Goal: Check status

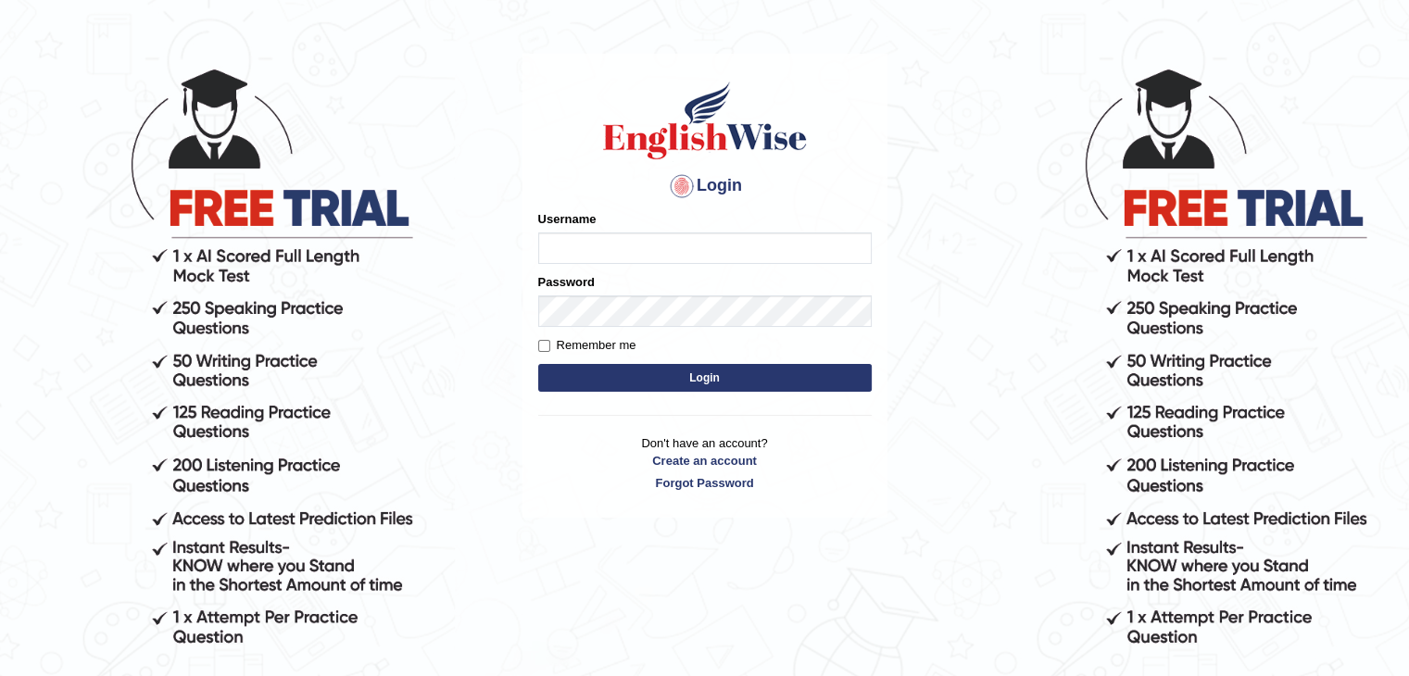
type input "NiteshY"
click at [624, 386] on button "Login" at bounding box center [705, 378] width 334 height 28
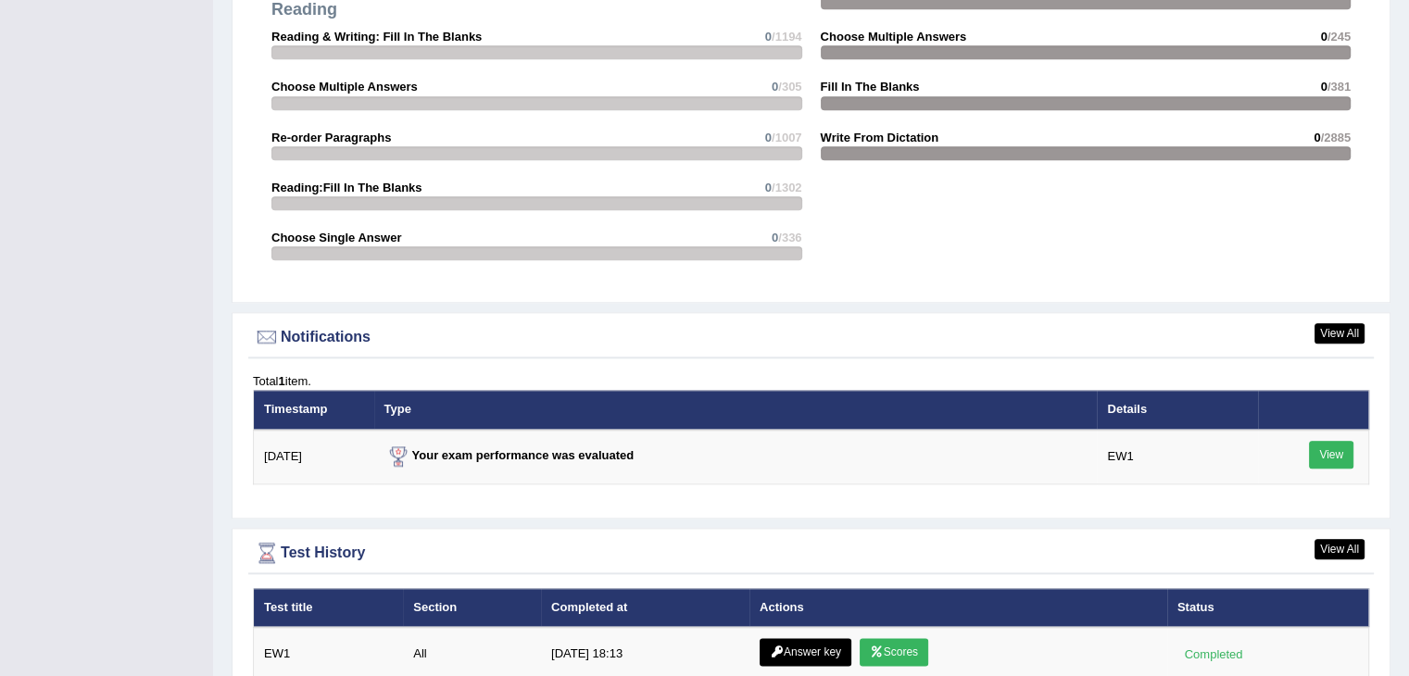
scroll to position [2163, 0]
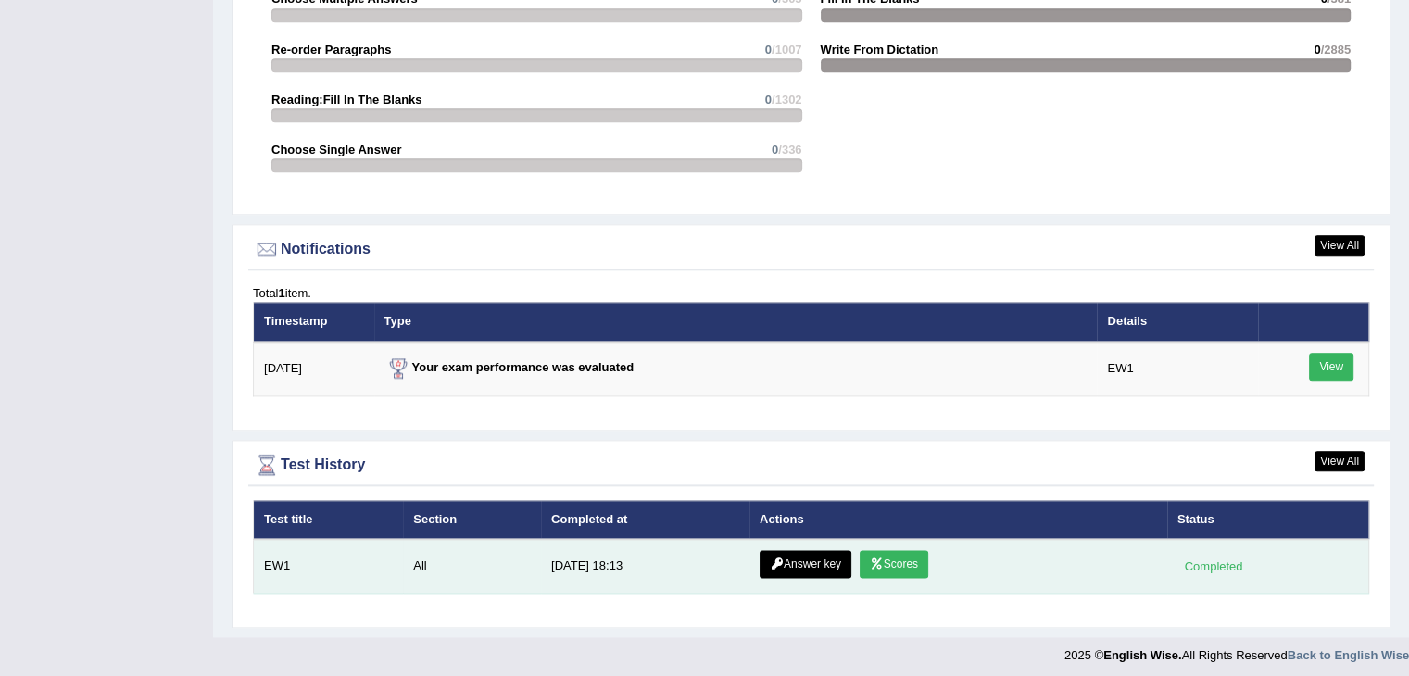
click at [887, 553] on link "Scores" at bounding box center [894, 564] width 69 height 28
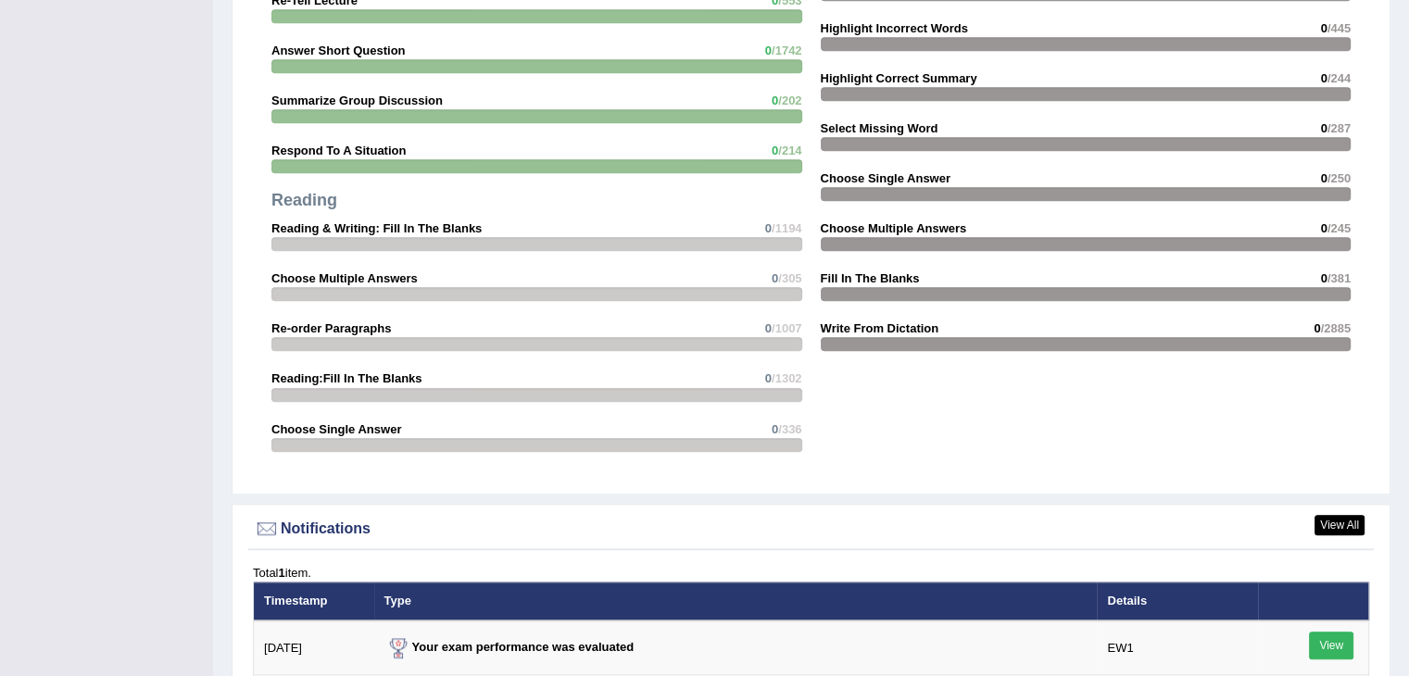
scroll to position [2044, 0]
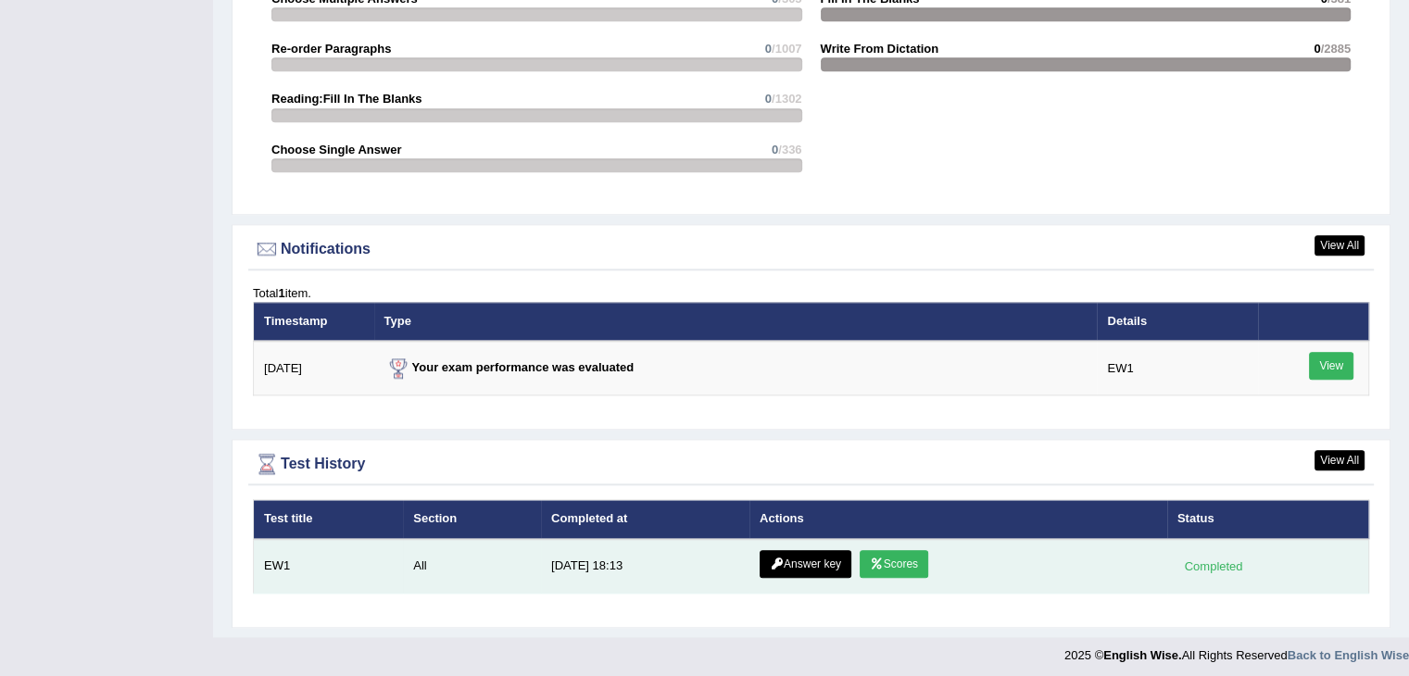
click at [801, 560] on link "Answer key" at bounding box center [806, 564] width 92 height 28
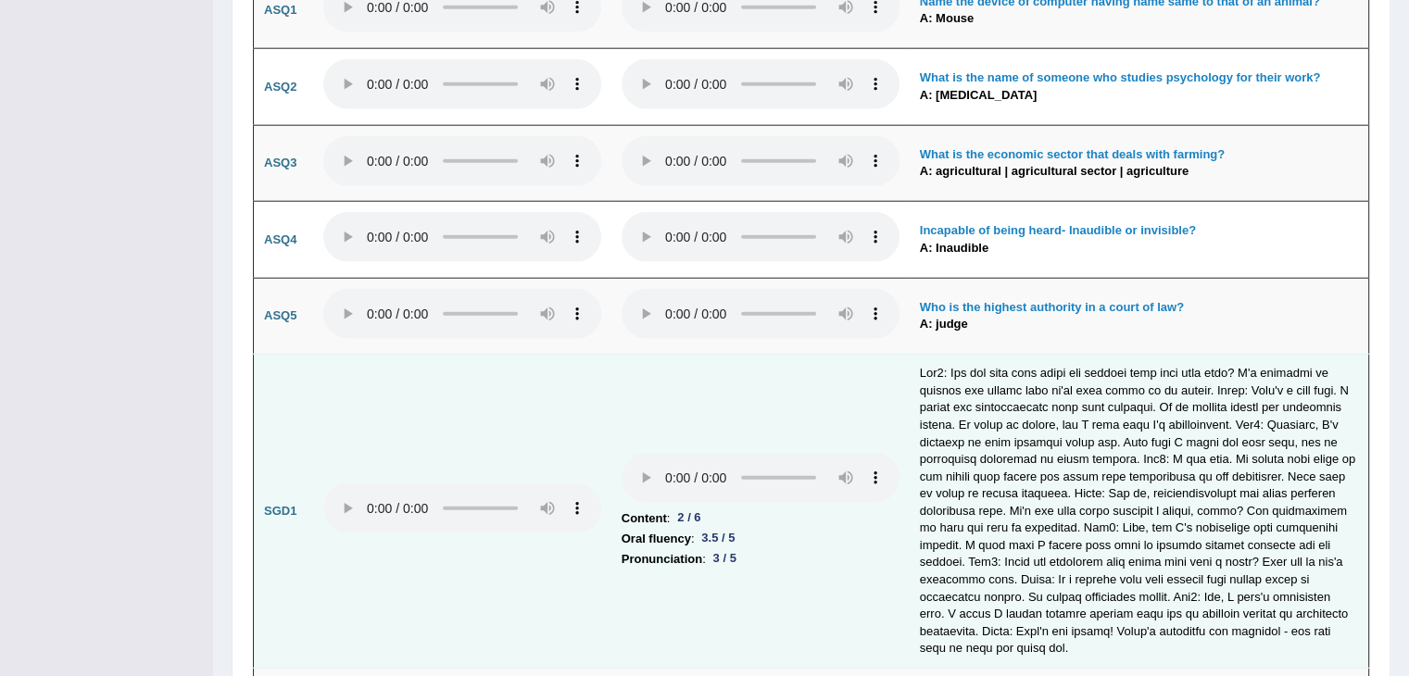
scroll to position [4778, 0]
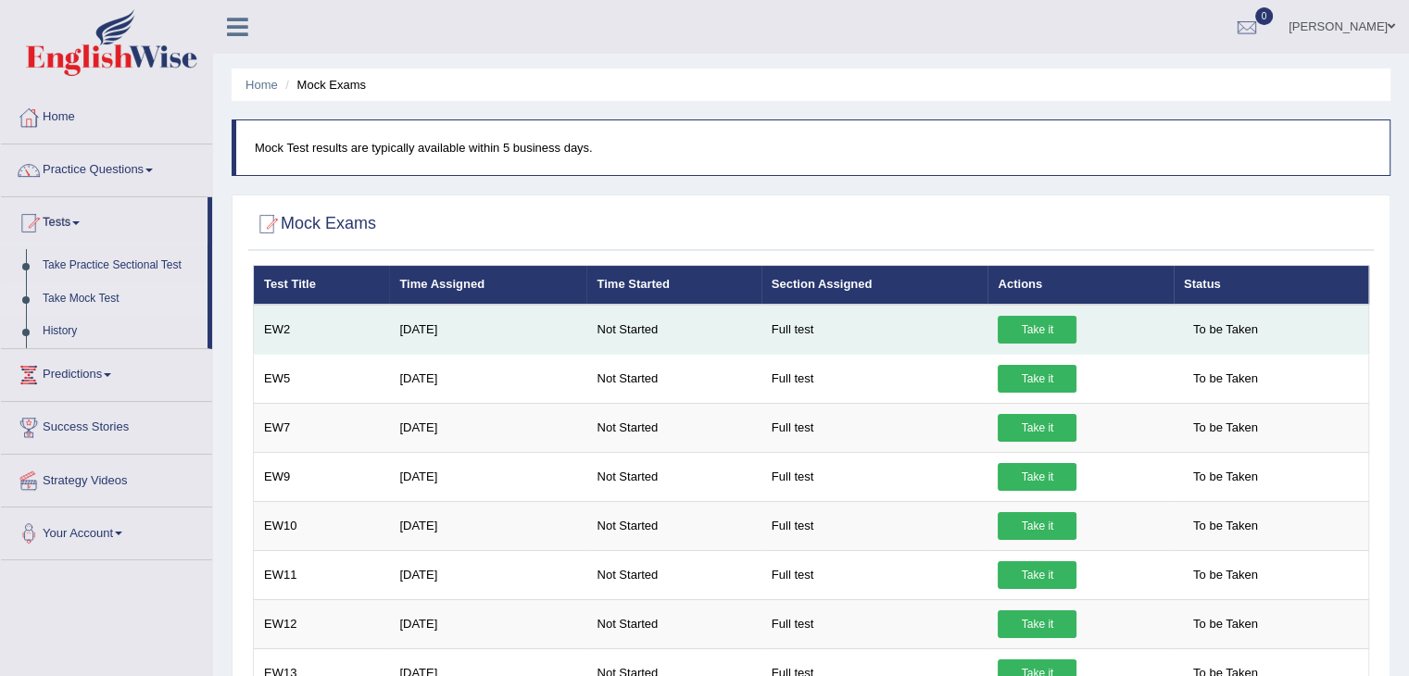
click at [1040, 327] on link "Take it" at bounding box center [1037, 330] width 79 height 28
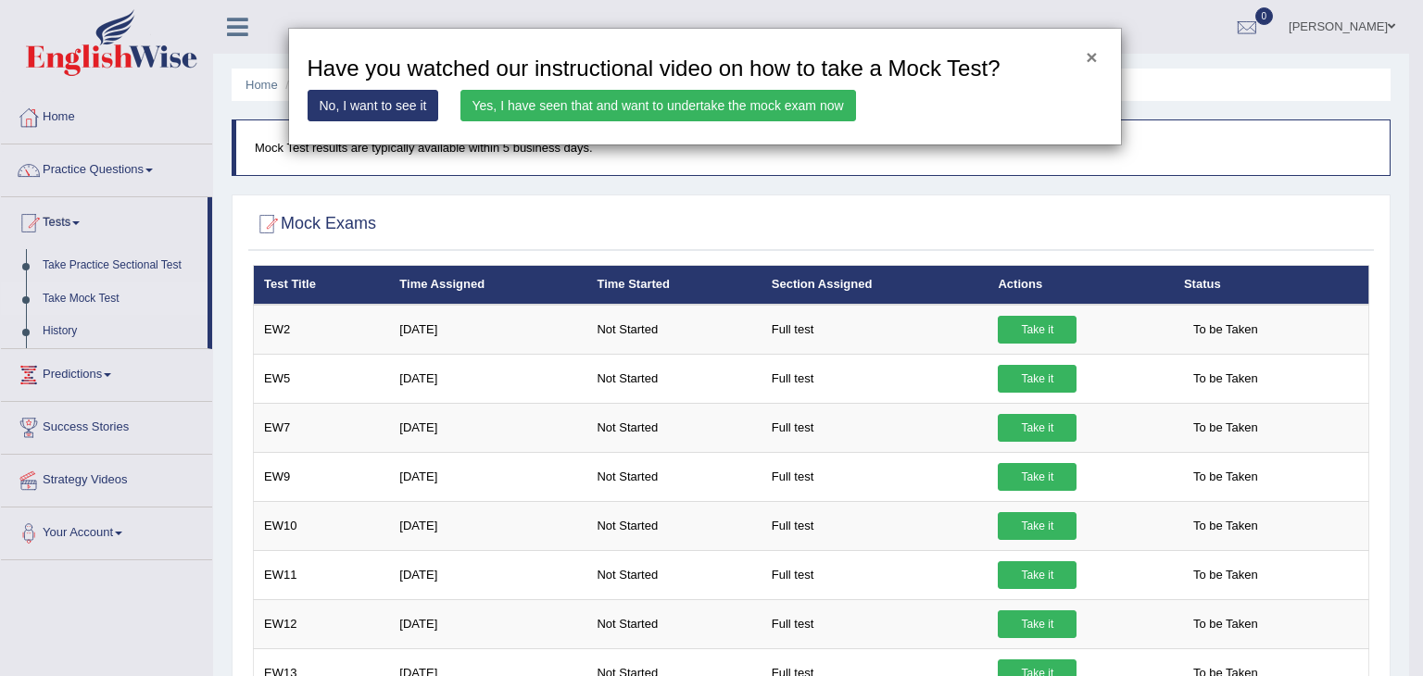
click at [1090, 57] on button "×" at bounding box center [1091, 56] width 11 height 19
